Goal: Transaction & Acquisition: Obtain resource

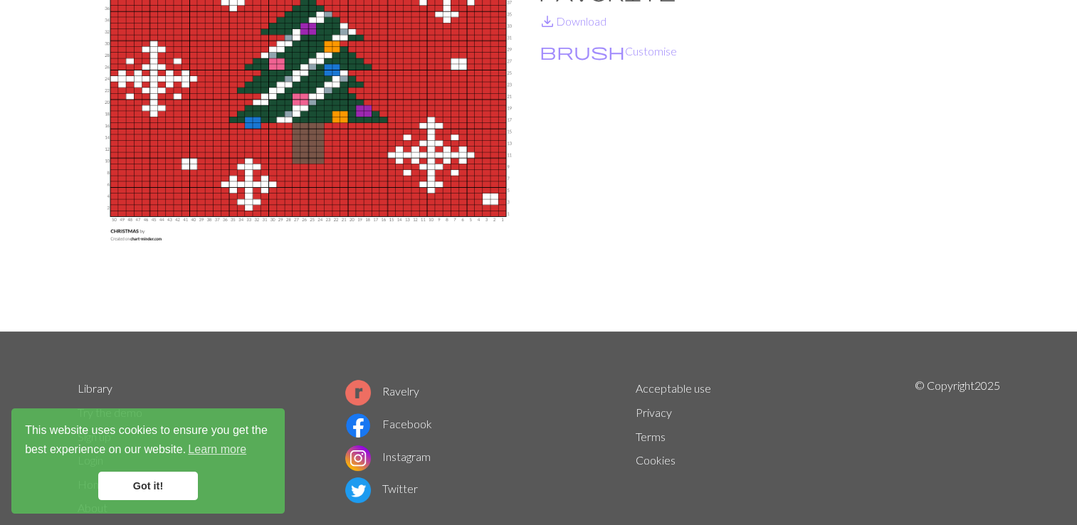
scroll to position [208, 0]
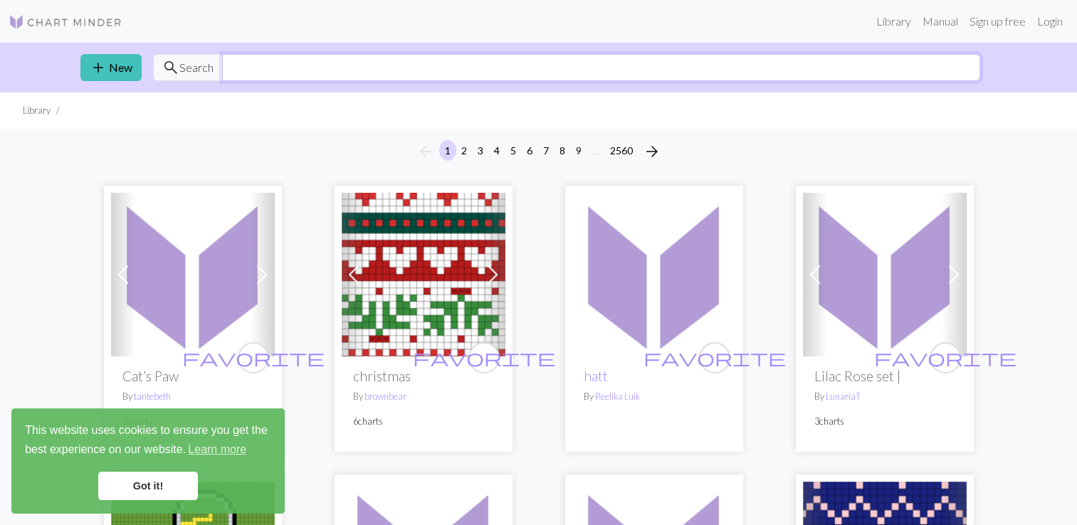
click at [249, 72] on input "text" at bounding box center [601, 67] width 758 height 27
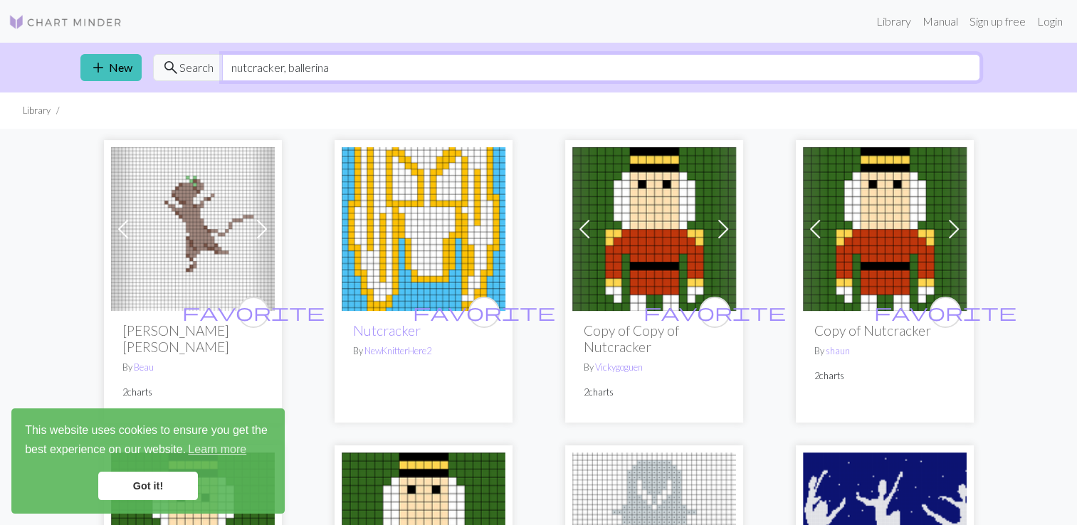
type input "nutcracker, ballerina"
click at [968, 73] on input "nutcracker, ballerina" at bounding box center [601, 67] width 758 height 27
click at [729, 231] on span at bounding box center [723, 229] width 23 height 23
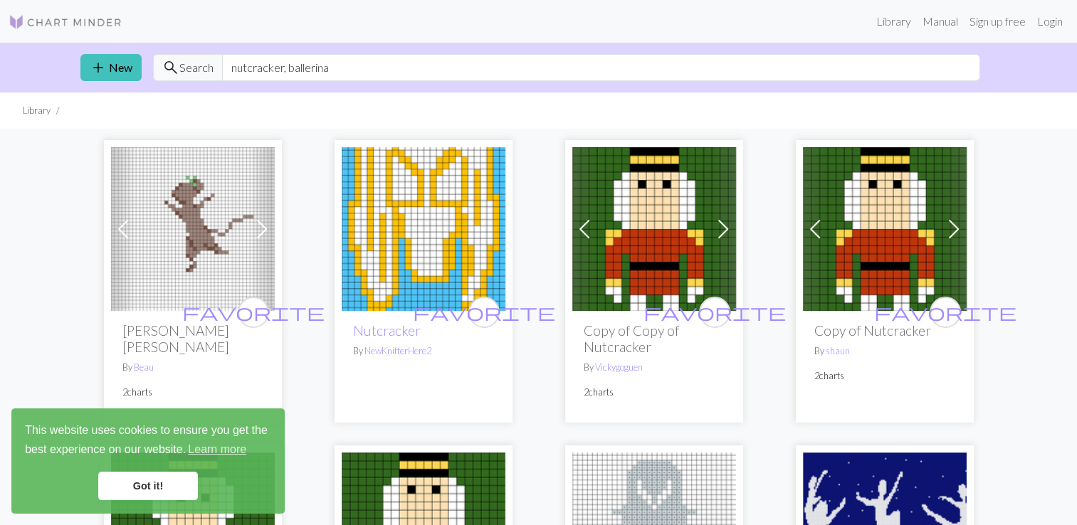
click at [952, 226] on span at bounding box center [953, 229] width 23 height 23
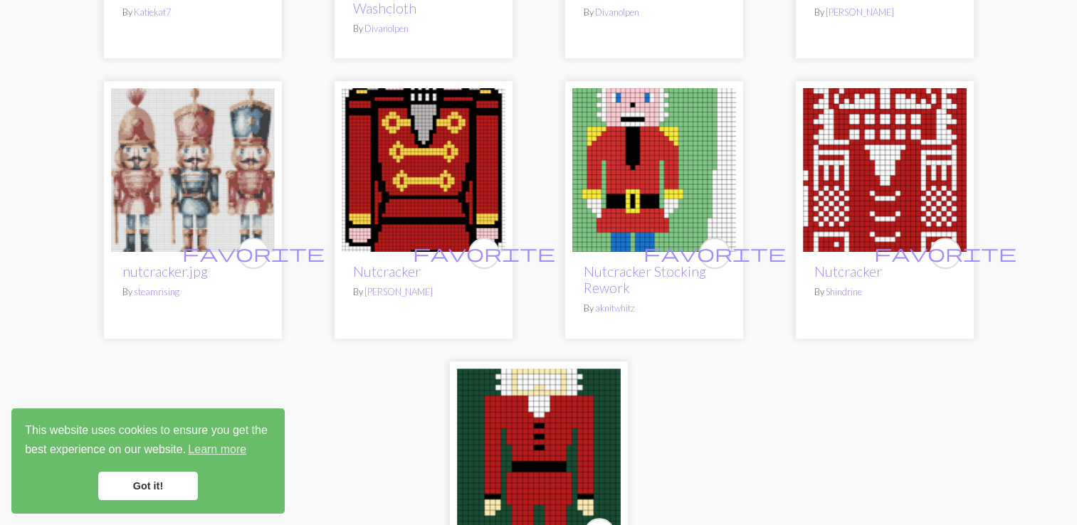
scroll to position [966, 0]
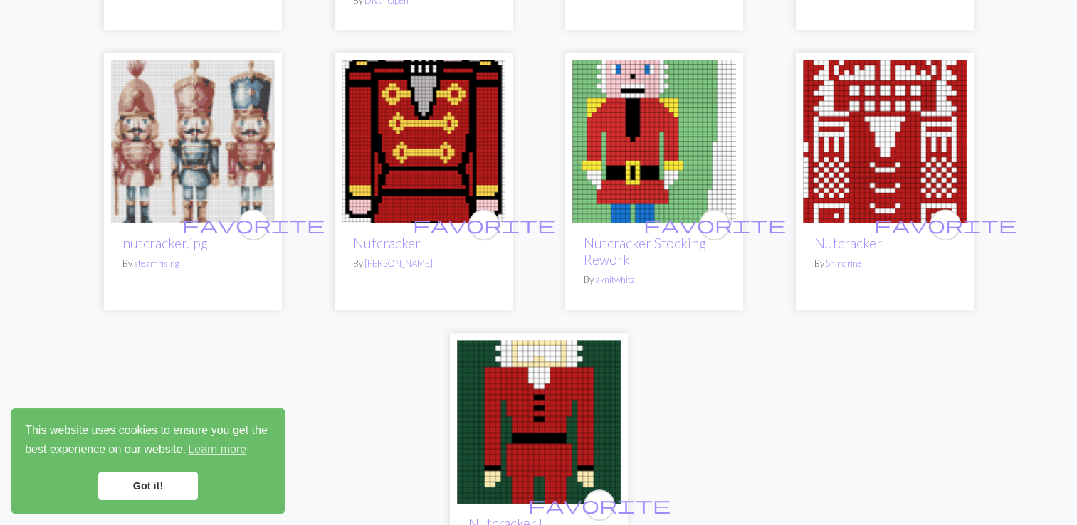
click at [571, 407] on img at bounding box center [539, 422] width 164 height 164
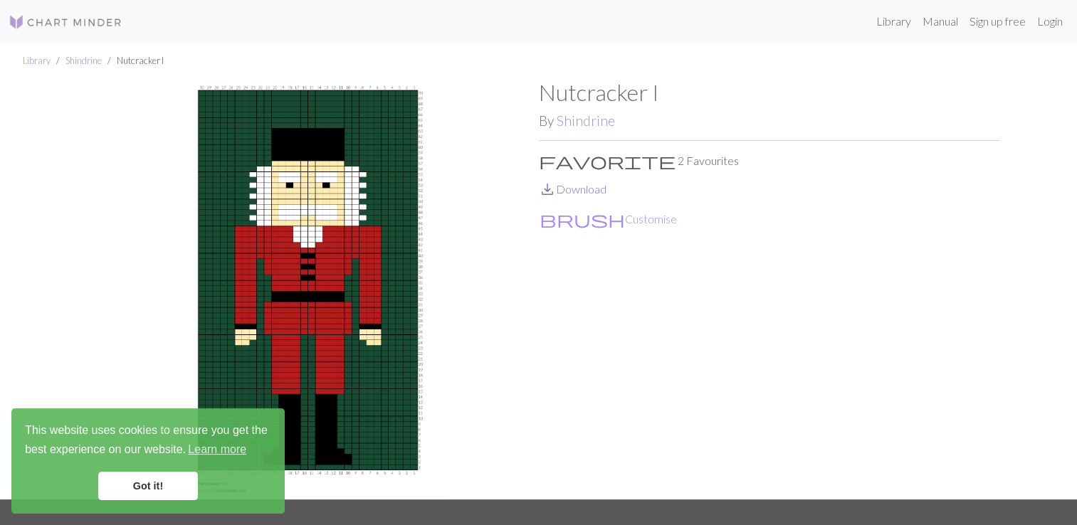
click at [549, 191] on span "save_alt" at bounding box center [547, 189] width 17 height 20
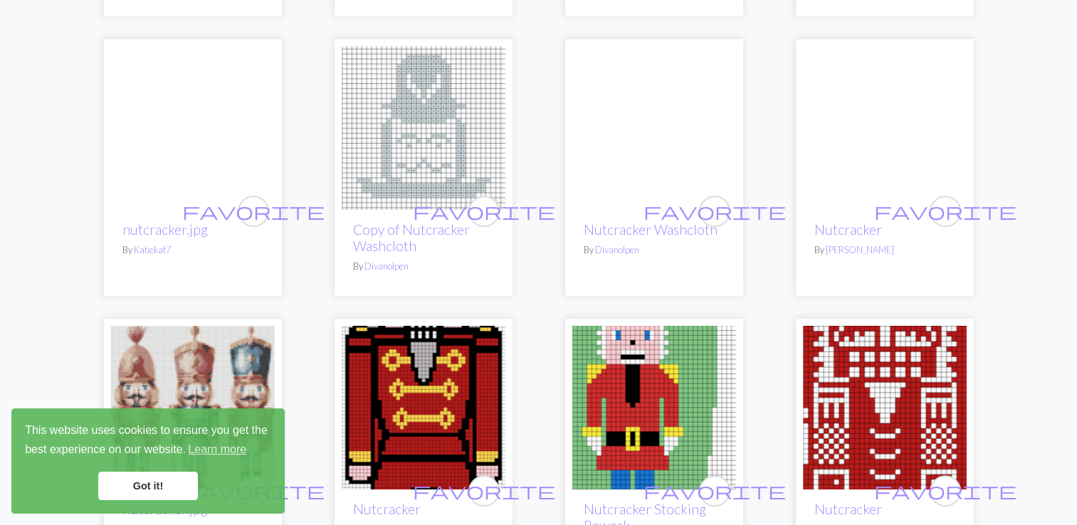
scroll to position [712, 0]
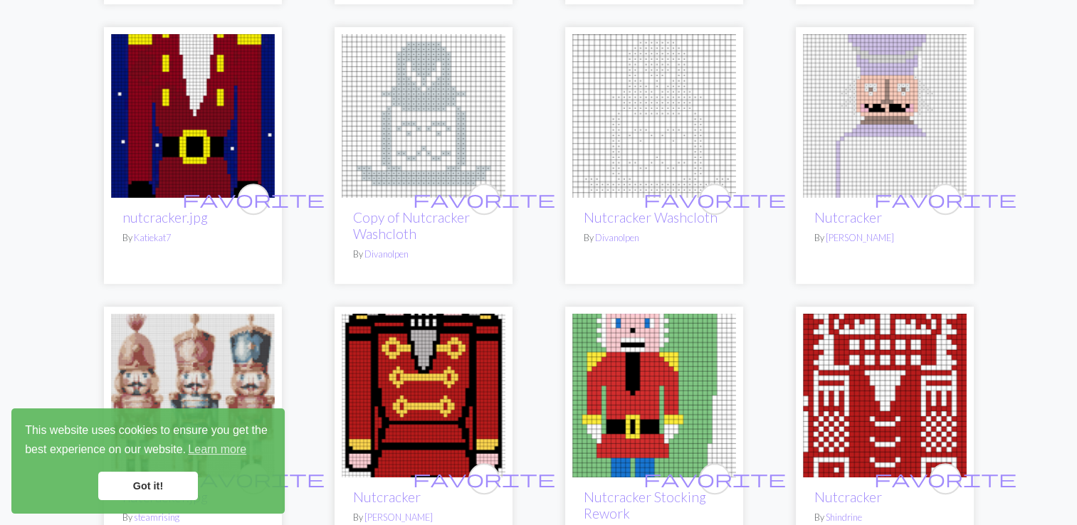
click at [184, 70] on img at bounding box center [193, 116] width 164 height 164
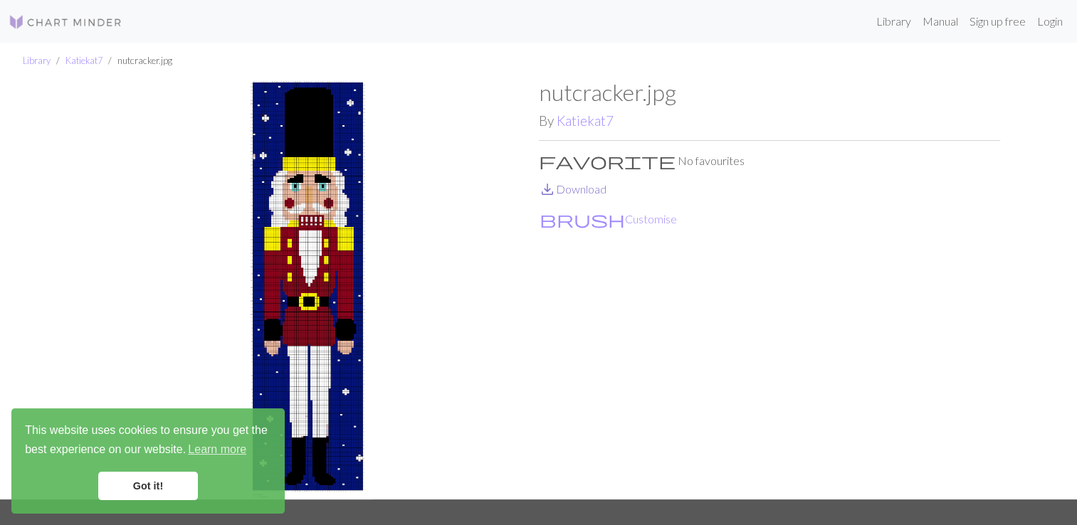
click at [549, 185] on span "save_alt" at bounding box center [547, 189] width 17 height 20
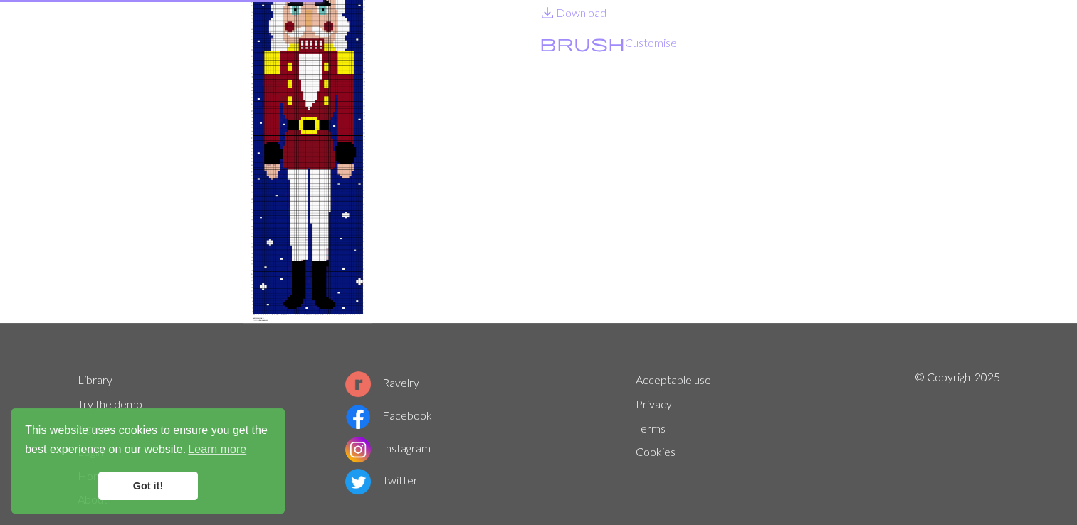
scroll to position [3, 0]
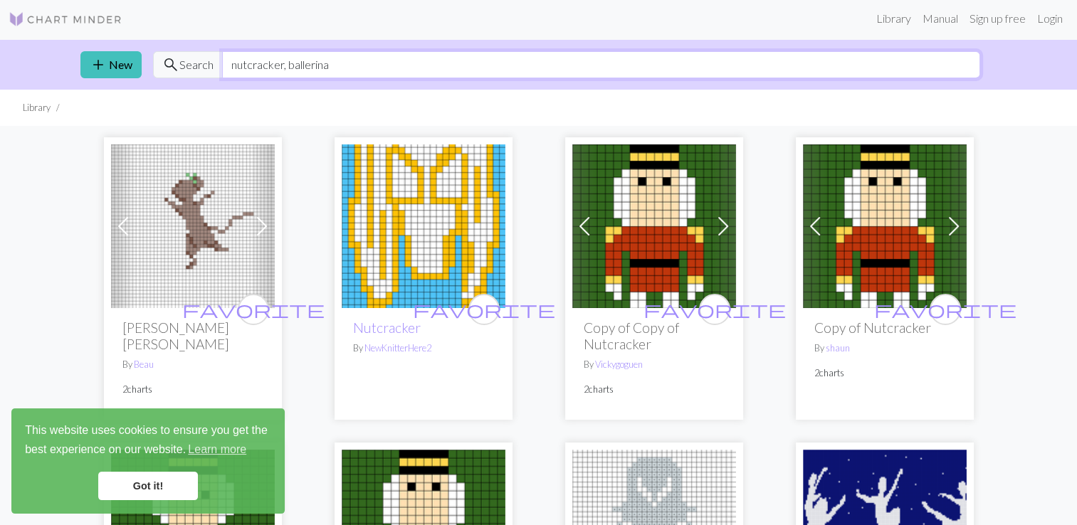
click at [284, 63] on input "nutcracker, ballerina" at bounding box center [601, 64] width 758 height 27
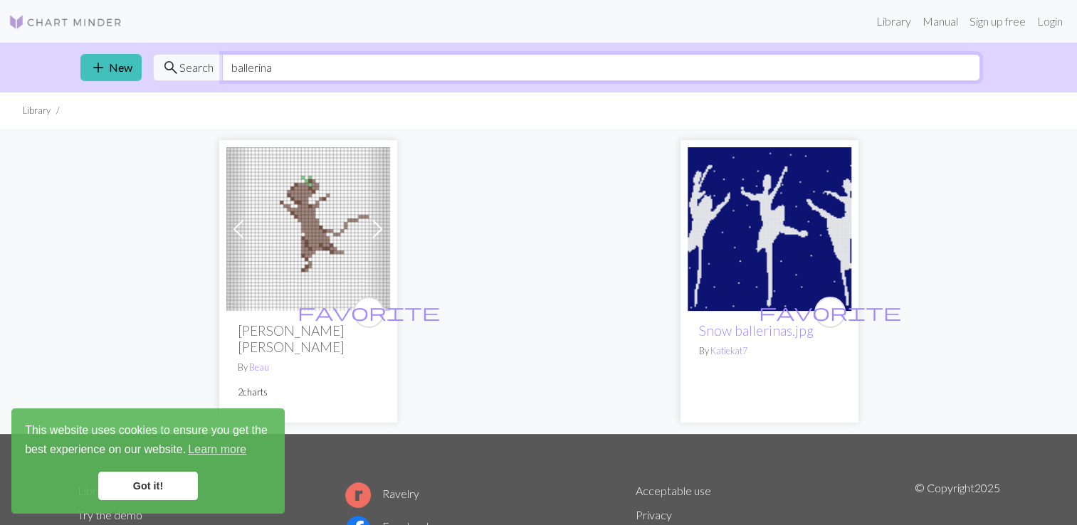
type input "ballerina"
click at [782, 257] on img at bounding box center [769, 229] width 164 height 164
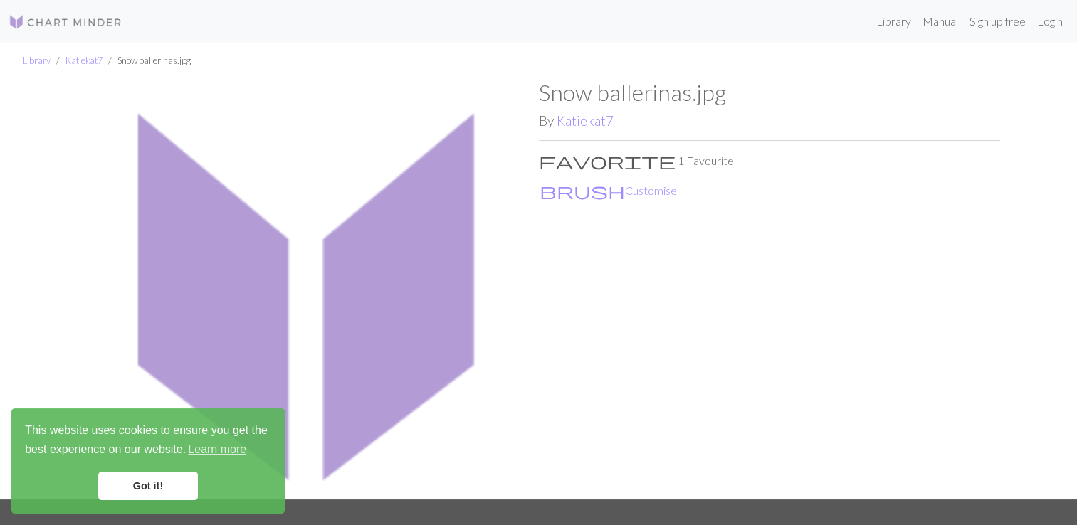
click at [148, 64] on li "Snow ballerinas.jpg" at bounding box center [146, 61] width 88 height 14
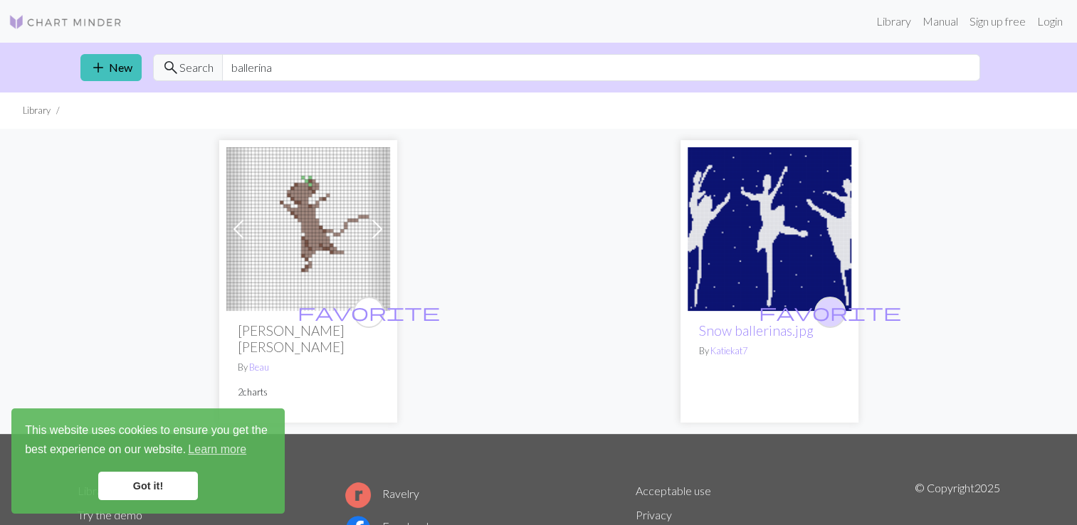
click at [826, 315] on span "favorite" at bounding box center [830, 312] width 142 height 22
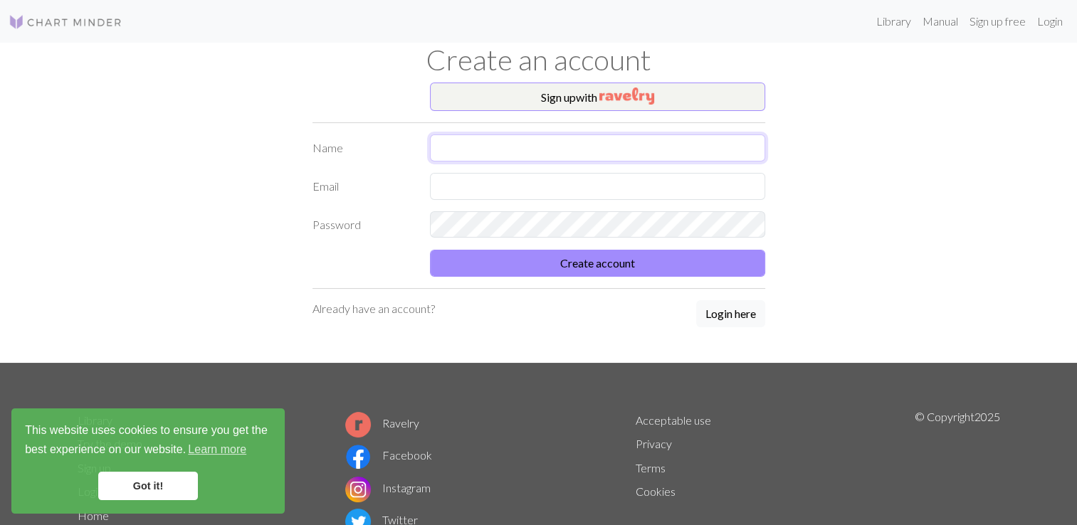
click at [491, 138] on input "text" at bounding box center [597, 147] width 335 height 27
type input "Alma F Twombly"
type input "almaf2@yahoo.com"
click at [430, 250] on button "Create account" at bounding box center [597, 263] width 335 height 27
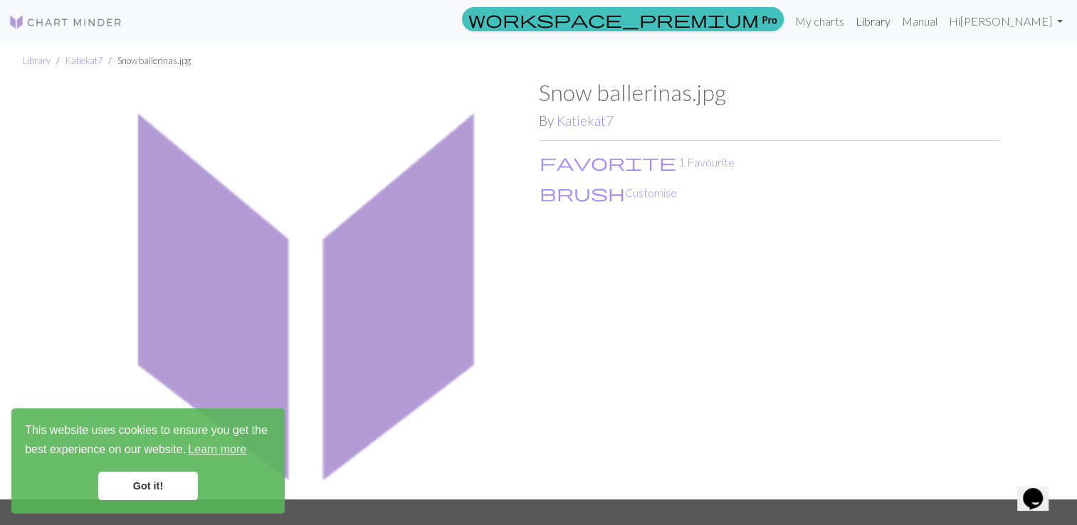
click at [887, 22] on link "Library" at bounding box center [873, 21] width 46 height 28
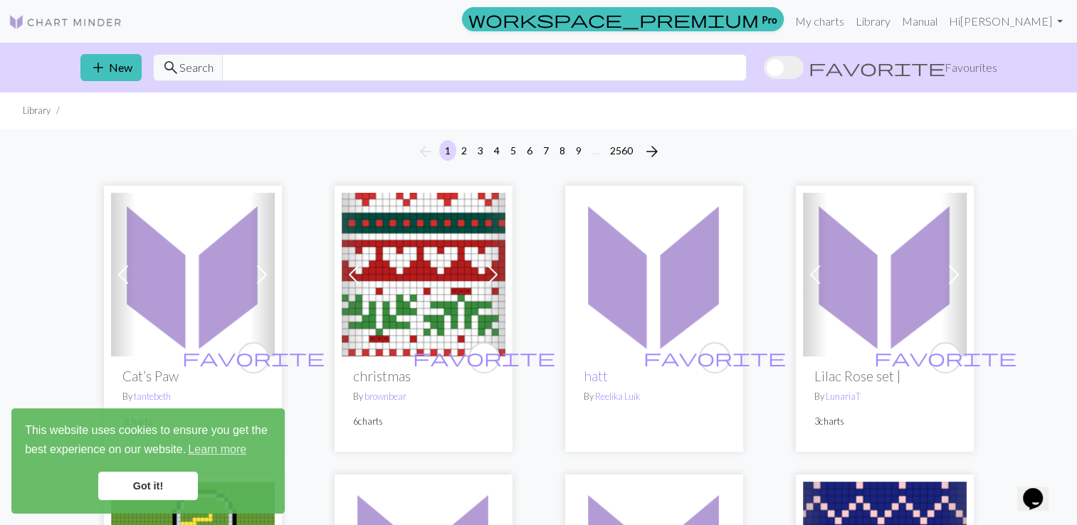
click at [251, 69] on input "text" at bounding box center [484, 67] width 524 height 27
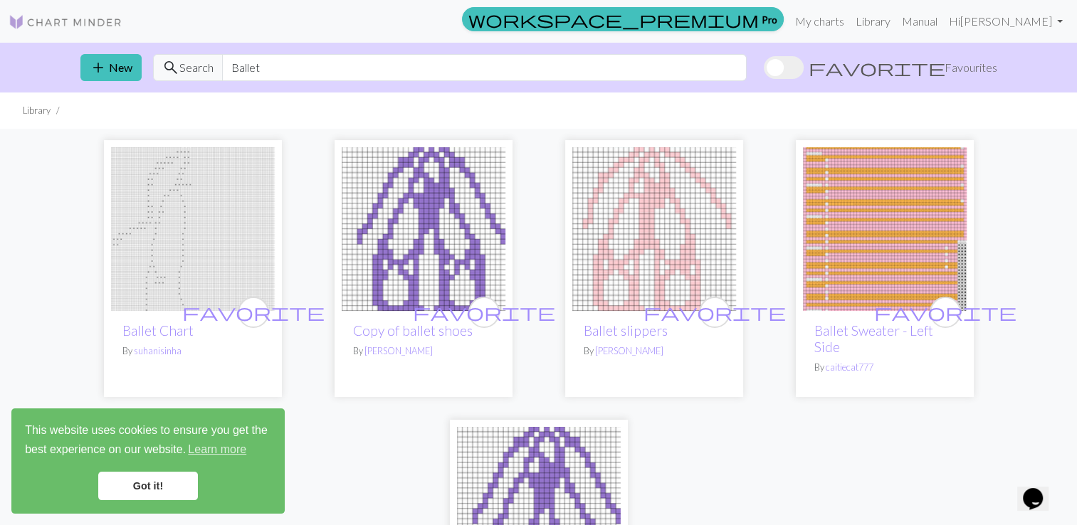
click at [905, 448] on div "favorite Ballet Chart By suhanisinha favorite Copy of ballet shoes By kim favor…" at bounding box center [538, 400] width 939 height 543
click at [260, 64] on input "Ballet" at bounding box center [484, 67] width 524 height 27
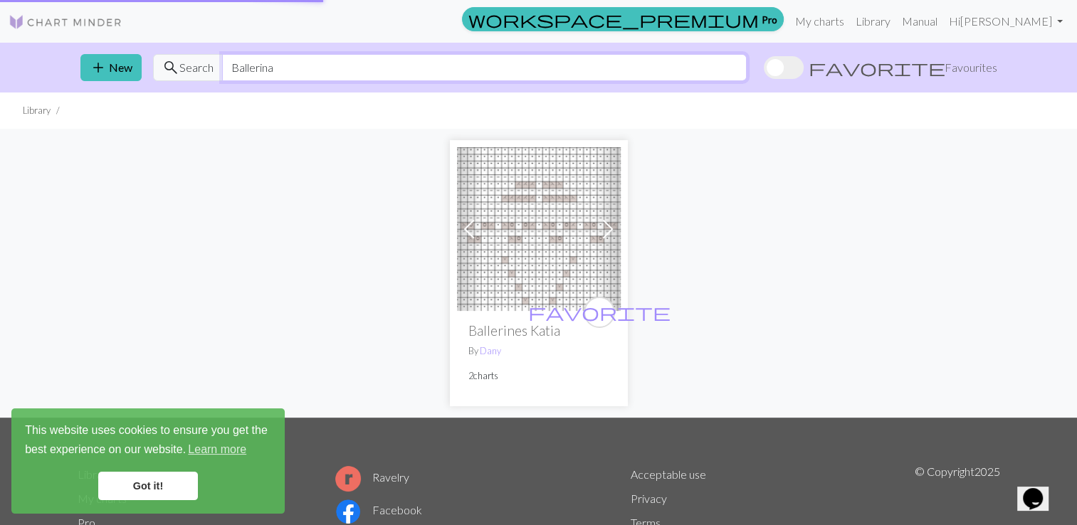
type input "Ballerina"
